Goal: Transaction & Acquisition: Purchase product/service

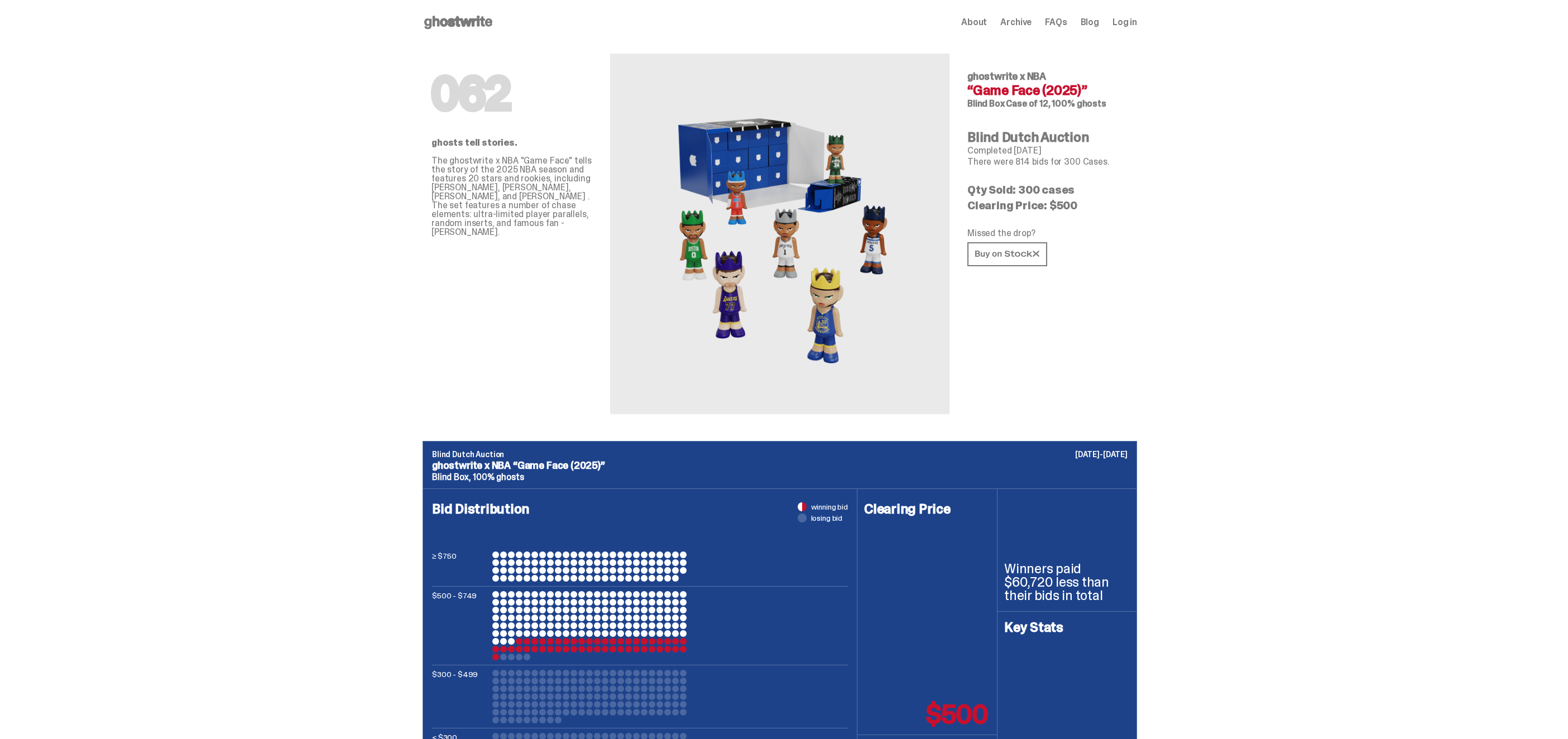
click at [467, 23] on use at bounding box center [458, 23] width 68 height 13
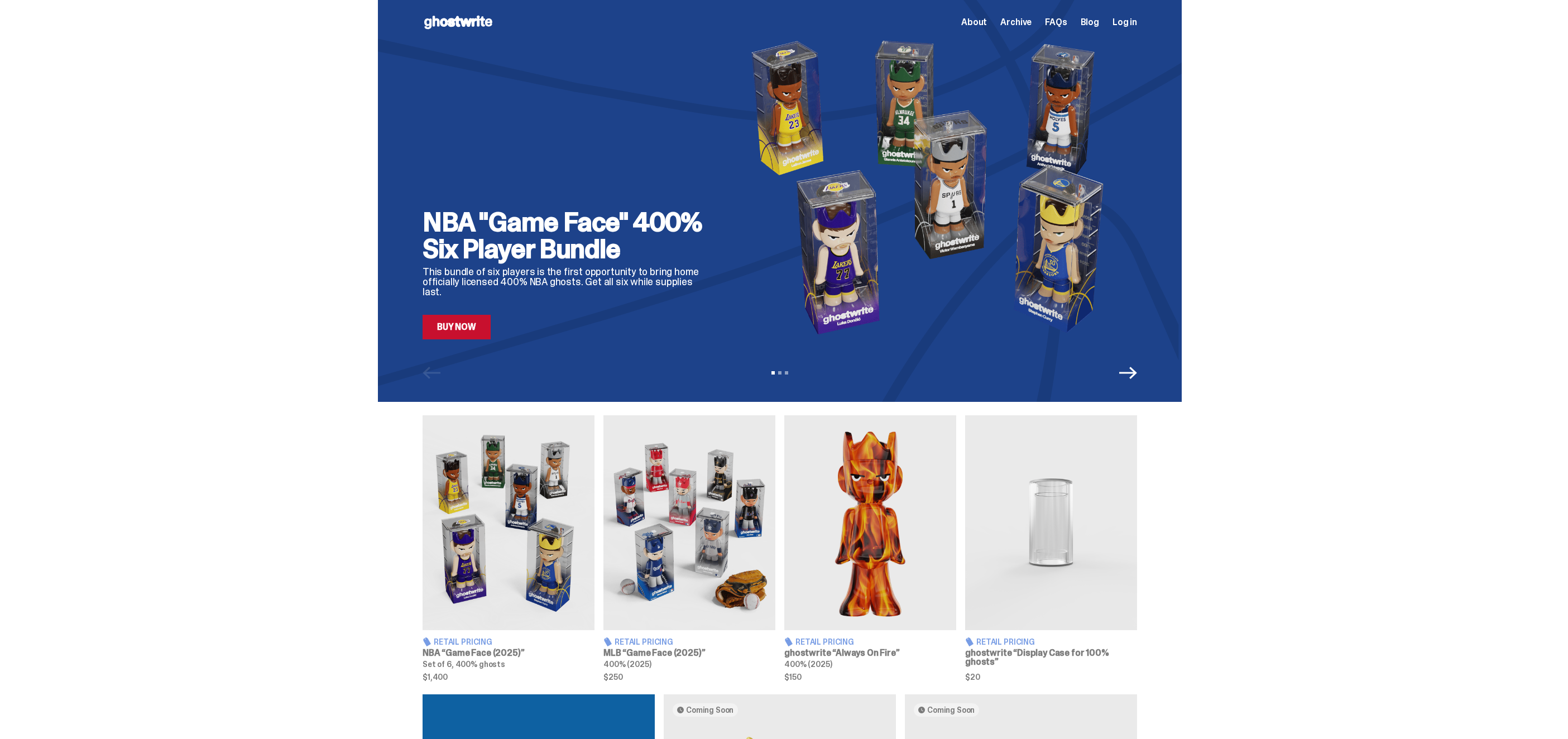
click at [181, 325] on div "NBA "Game Face" 400% Six Player Bundle This bundle of six players is the first …" at bounding box center [780, 201] width 1559 height 402
click at [530, 506] on img at bounding box center [508, 523] width 172 height 215
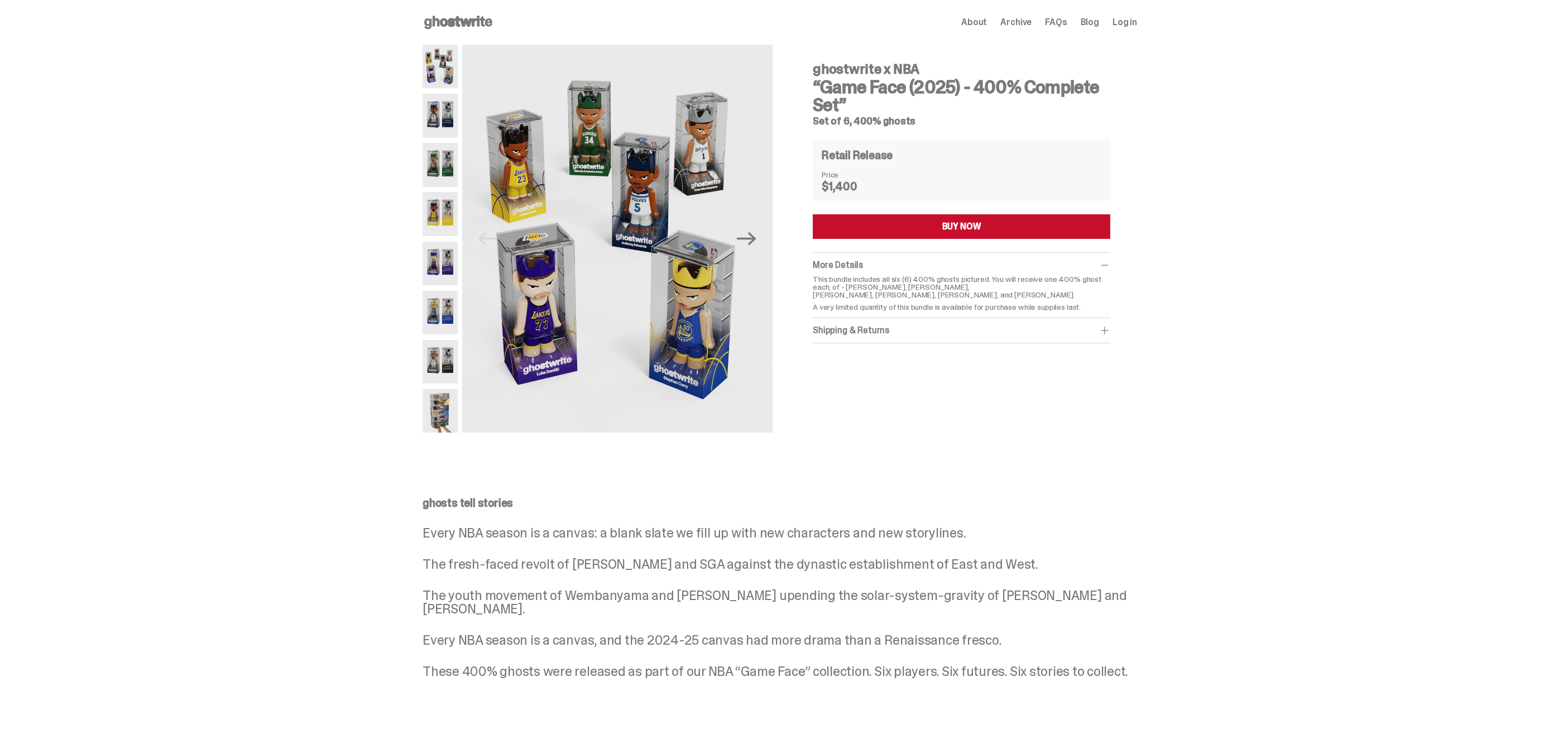
click at [438, 313] on img at bounding box center [440, 313] width 35 height 44
